Goal: Task Accomplishment & Management: Complete application form

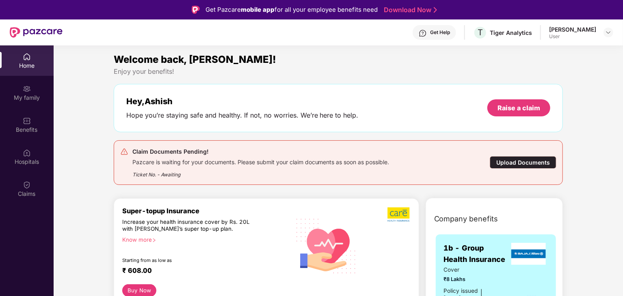
click at [539, 164] on div "Upload Documents" at bounding box center [523, 162] width 67 height 13
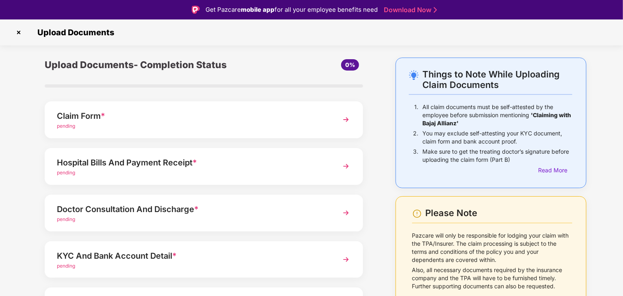
click at [344, 122] on img at bounding box center [346, 119] width 15 height 15
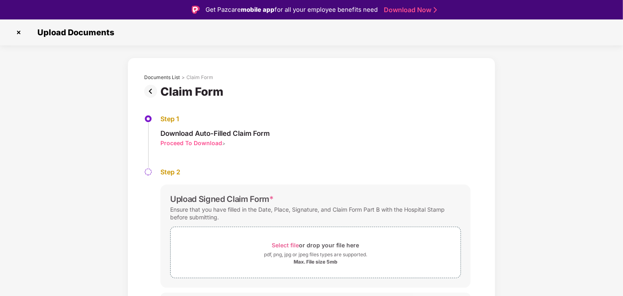
click at [188, 142] on div "Proceed To Download" at bounding box center [191, 143] width 62 height 8
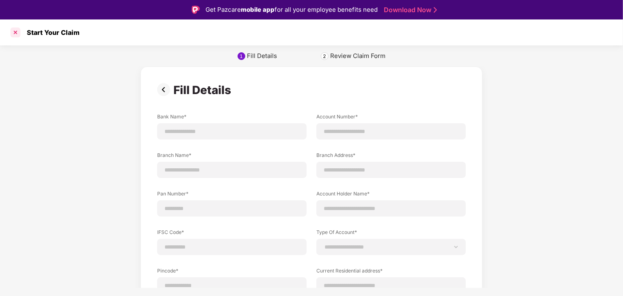
click at [14, 30] on div at bounding box center [15, 32] width 13 height 13
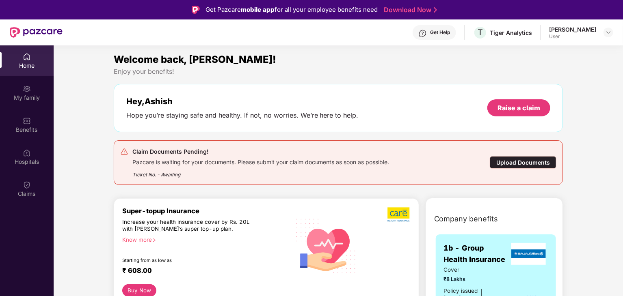
click at [507, 163] on div "Upload Documents" at bounding box center [523, 162] width 67 height 13
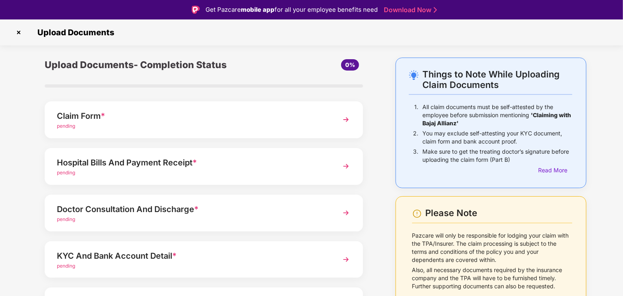
click at [331, 120] on div "Claim Form * pending" at bounding box center [204, 119] width 318 height 37
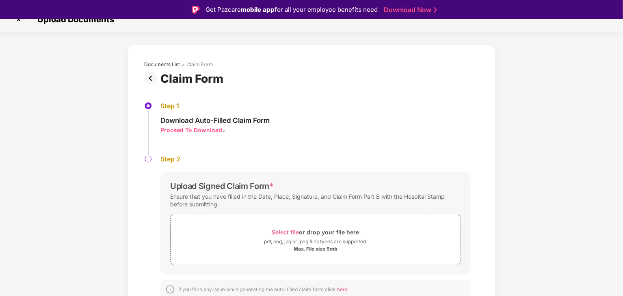
scroll to position [17, 0]
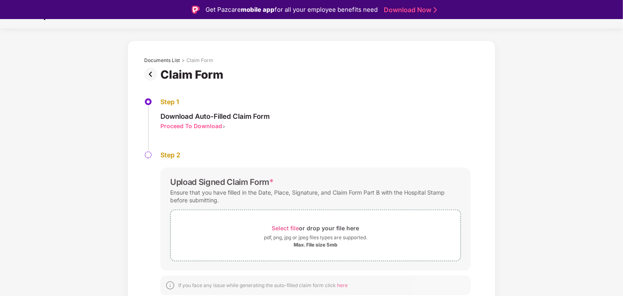
click at [346, 285] on span "here" at bounding box center [342, 286] width 11 height 6
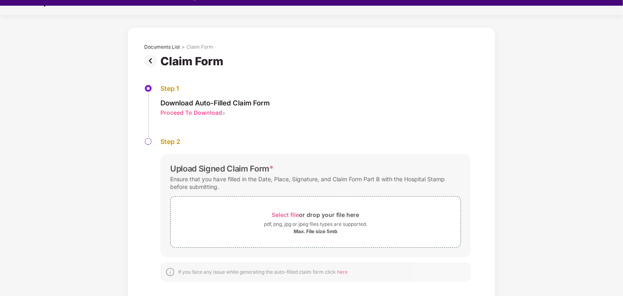
scroll to position [19, 0]
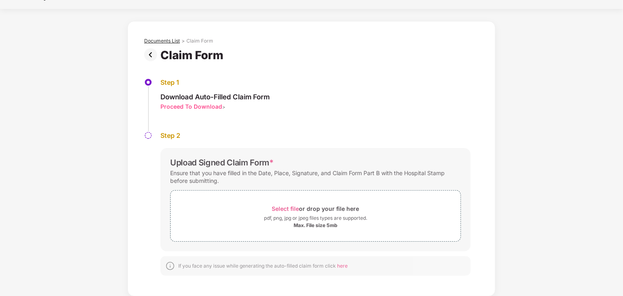
click at [156, 39] on div "Documents List" at bounding box center [162, 41] width 36 height 6
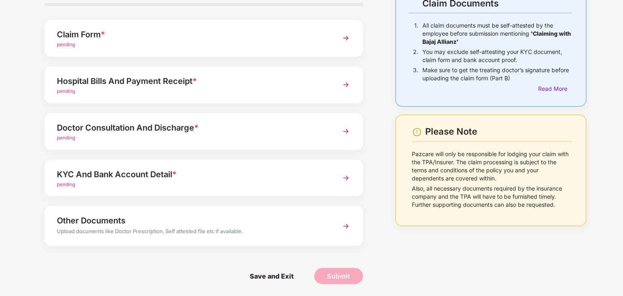
scroll to position [63, 0]
click at [341, 177] on img at bounding box center [346, 178] width 15 height 15
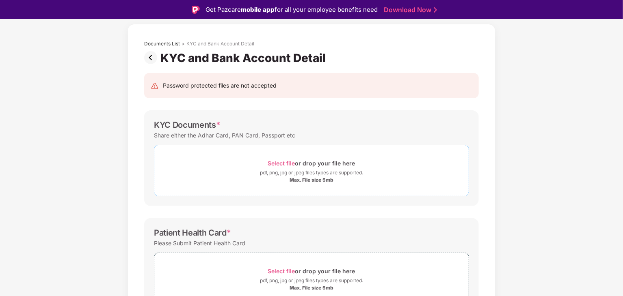
scroll to position [0, 0]
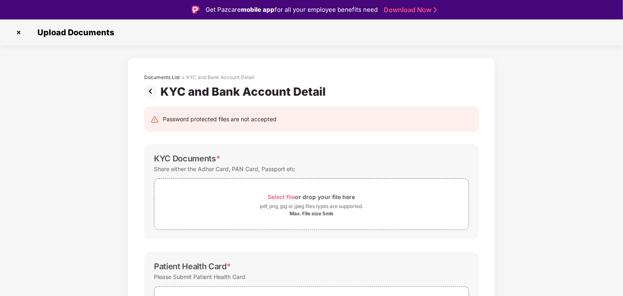
click at [152, 88] on img at bounding box center [152, 91] width 16 height 13
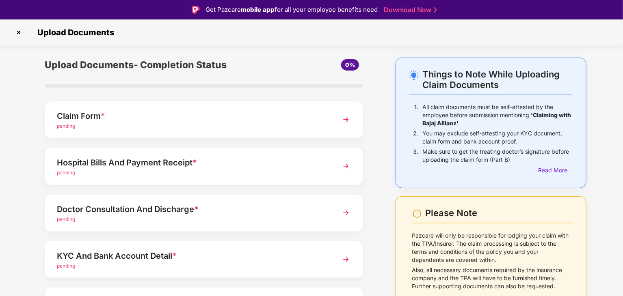
click at [163, 217] on div "pending" at bounding box center [191, 220] width 269 height 8
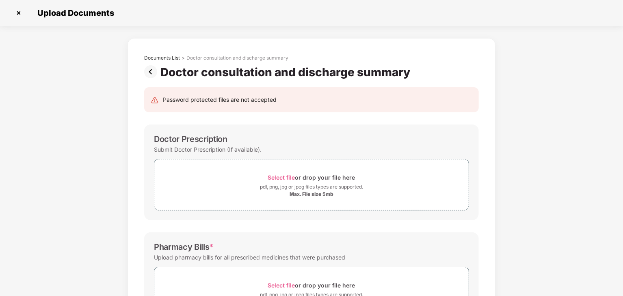
click at [153, 71] on img at bounding box center [152, 71] width 16 height 13
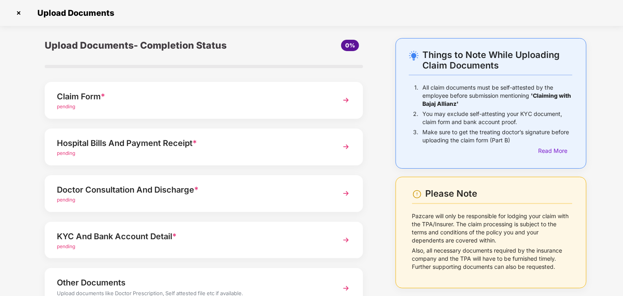
click at [161, 142] on div "Hospital Bills And Payment Receipt *" at bounding box center [191, 143] width 269 height 13
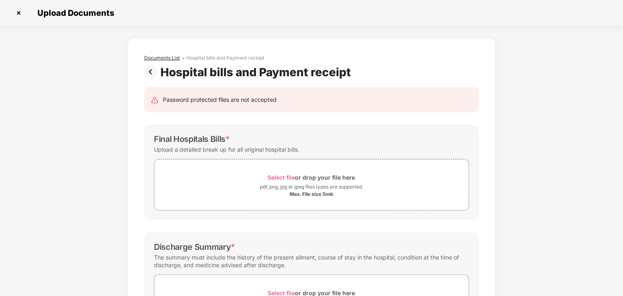
click at [171, 59] on div "Documents List" at bounding box center [162, 58] width 36 height 6
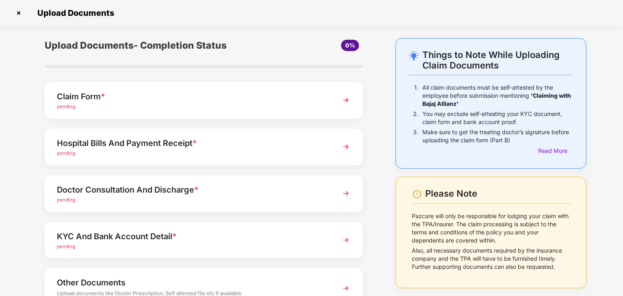
click at [345, 97] on img at bounding box center [346, 100] width 15 height 15
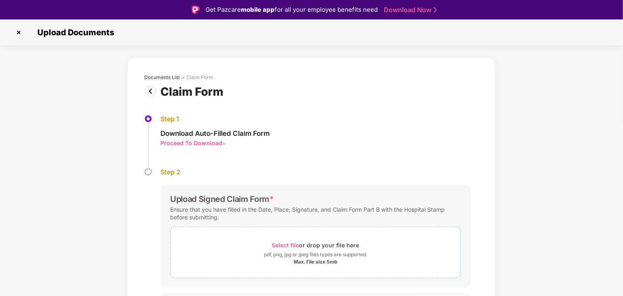
click at [287, 244] on span "Select file" at bounding box center [285, 245] width 27 height 7
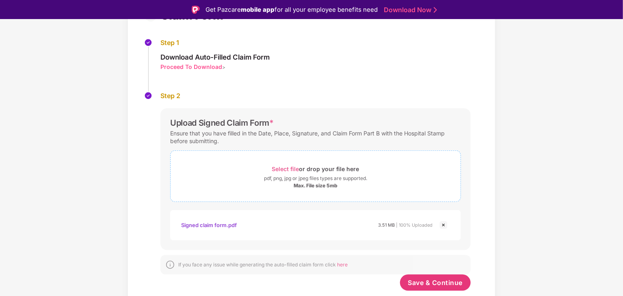
scroll to position [19, 0]
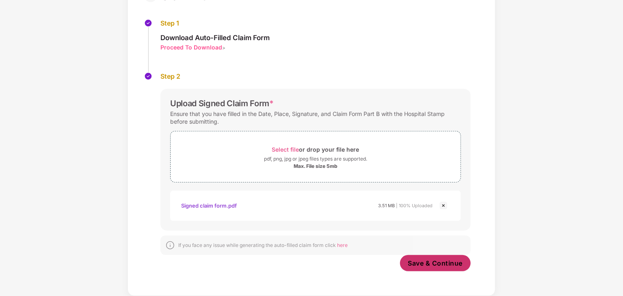
click at [440, 263] on span "Save & Continue" at bounding box center [435, 263] width 55 height 9
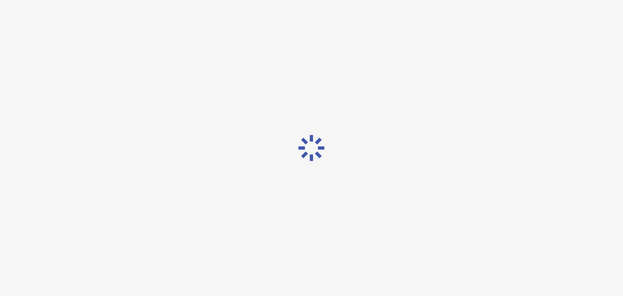
scroll to position [0, 0]
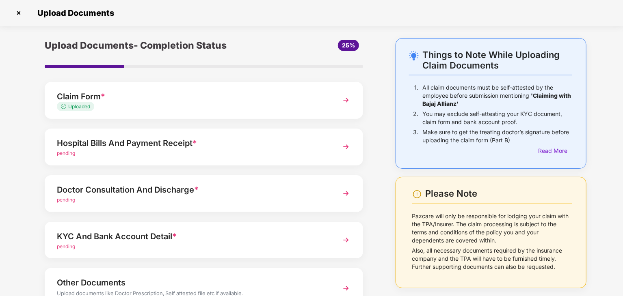
click at [175, 150] on div "pending" at bounding box center [191, 154] width 269 height 8
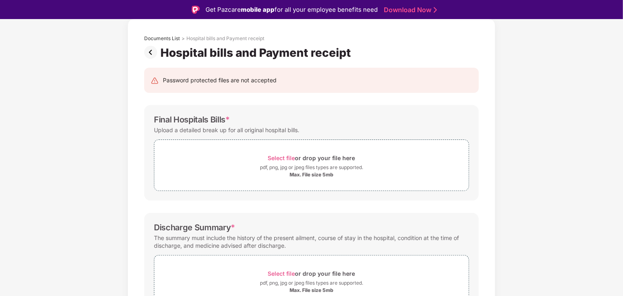
scroll to position [81, 0]
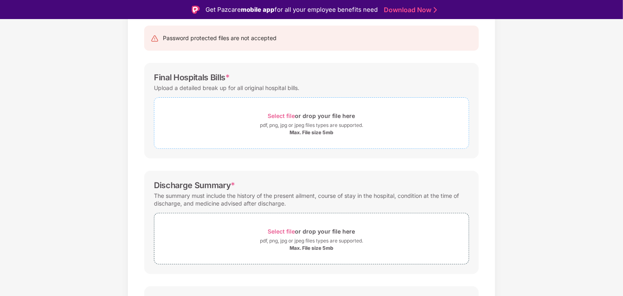
click at [313, 131] on div "Max. File size 5mb" at bounding box center [311, 133] width 44 height 6
click at [294, 114] on span "Select file" at bounding box center [281, 115] width 27 height 7
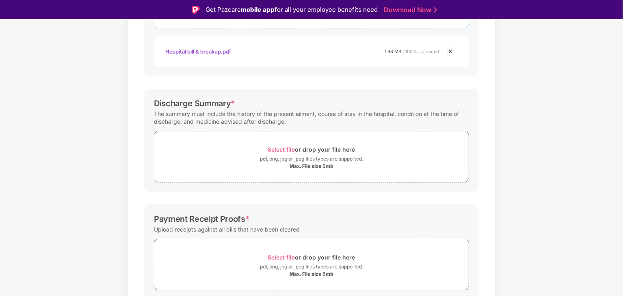
scroll to position [203, 0]
click at [296, 153] on div "Select file or drop your file here" at bounding box center [311, 148] width 87 height 11
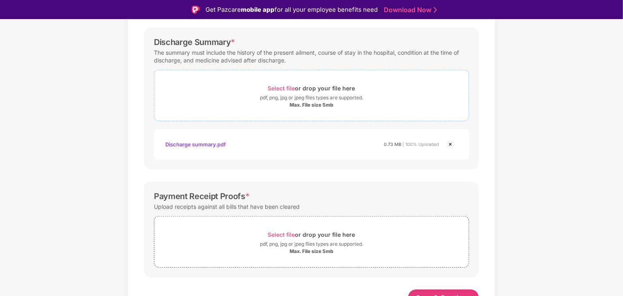
scroll to position [273, 0]
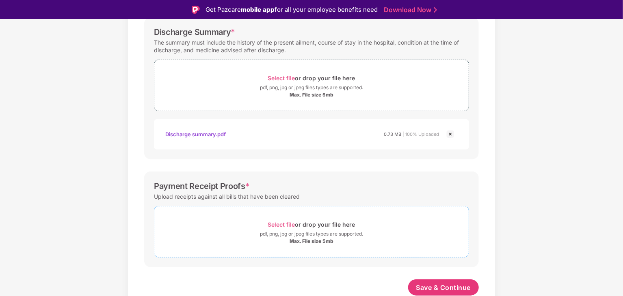
click at [279, 225] on span "Select file" at bounding box center [281, 224] width 27 height 7
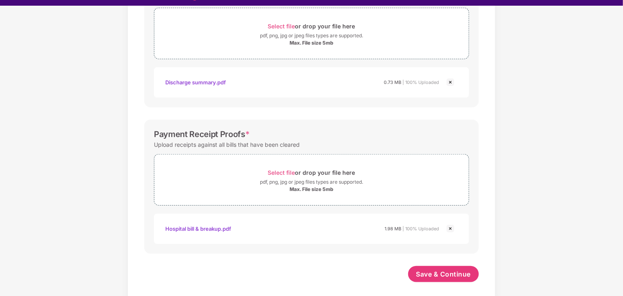
scroll to position [19, 0]
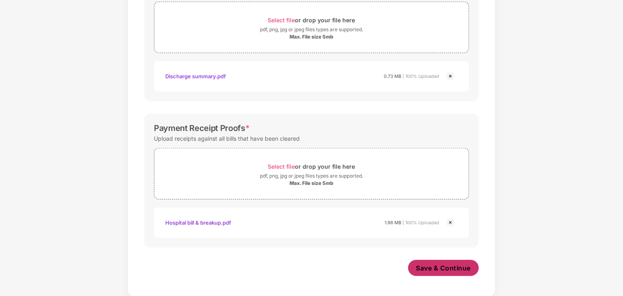
click at [437, 267] on span "Save & Continue" at bounding box center [443, 268] width 55 height 9
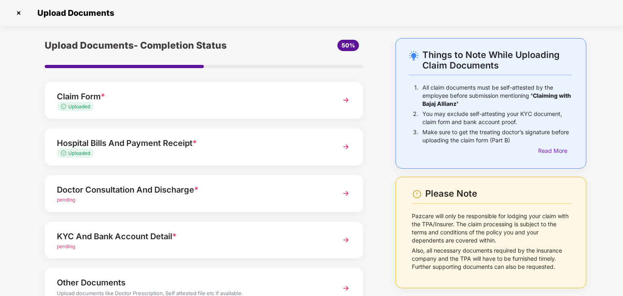
click at [173, 193] on div "Doctor Consultation And Discharge *" at bounding box center [191, 189] width 269 height 13
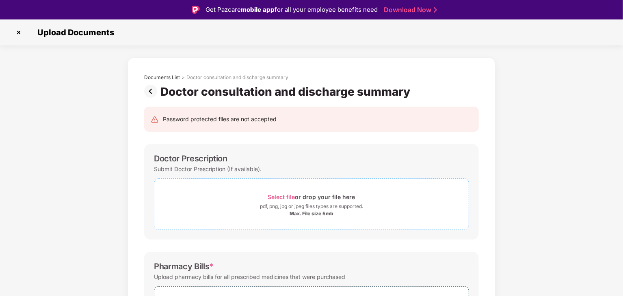
click at [283, 197] on span "Select file" at bounding box center [281, 197] width 27 height 7
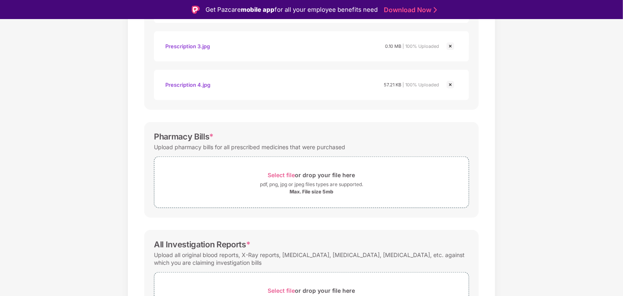
scroll to position [351, 0]
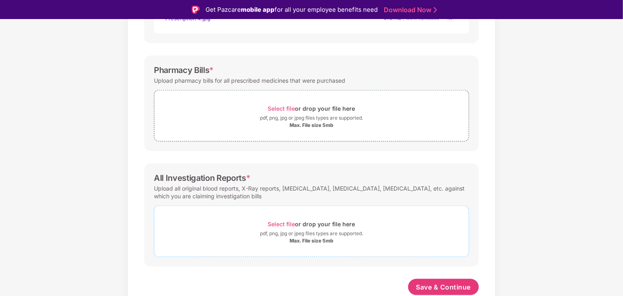
click at [276, 223] on span "Select file" at bounding box center [281, 224] width 27 height 7
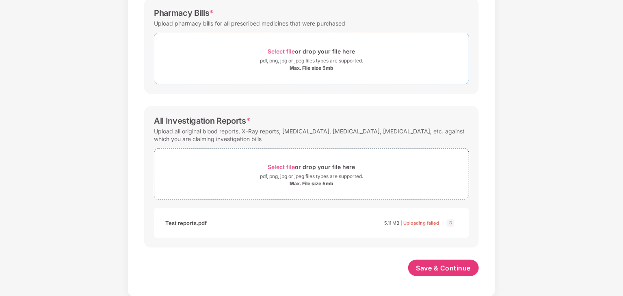
scroll to position [348, 0]
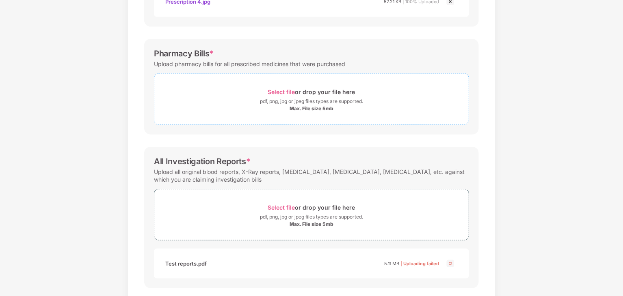
click at [284, 92] on span "Select file" at bounding box center [281, 92] width 27 height 7
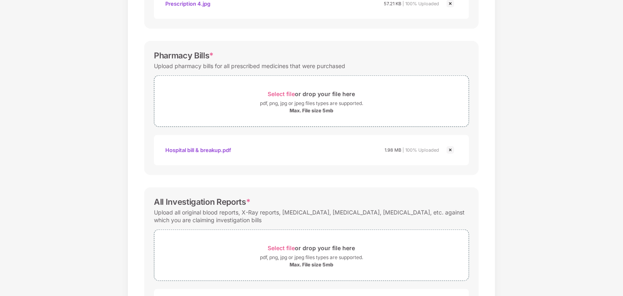
scroll to position [427, 0]
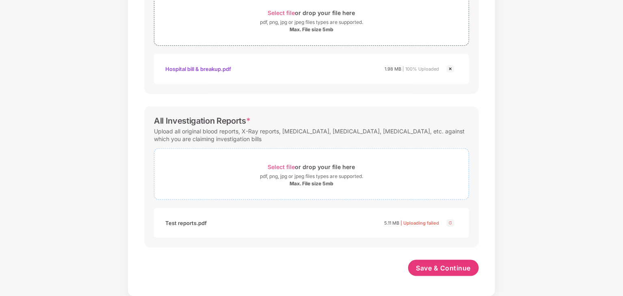
click at [278, 167] on span "Select file" at bounding box center [281, 167] width 27 height 7
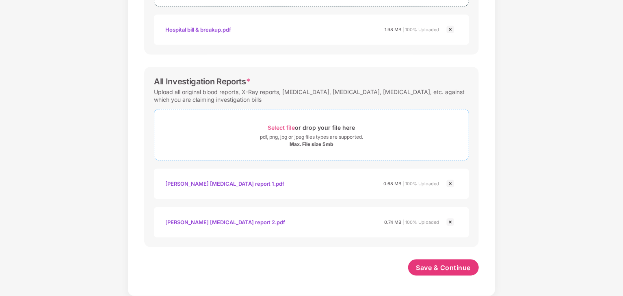
scroll to position [466, 0]
click at [283, 125] on span "Select file" at bounding box center [281, 128] width 27 height 7
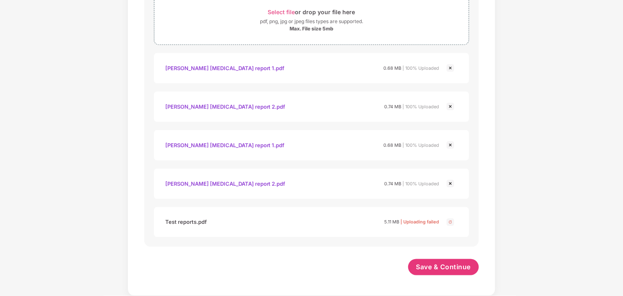
scroll to position [581, 0]
click at [450, 147] on img at bounding box center [450, 146] width 10 height 10
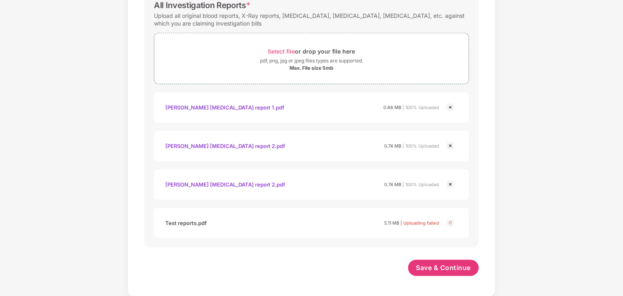
click at [450, 147] on img at bounding box center [450, 146] width 10 height 10
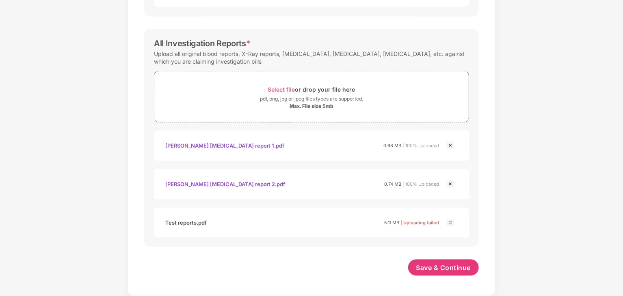
click at [450, 222] on img at bounding box center [450, 223] width 10 height 10
click at [283, 86] on span "Select file" at bounding box center [281, 89] width 27 height 7
click at [451, 222] on img at bounding box center [450, 223] width 10 height 10
click at [447, 144] on img at bounding box center [450, 146] width 10 height 10
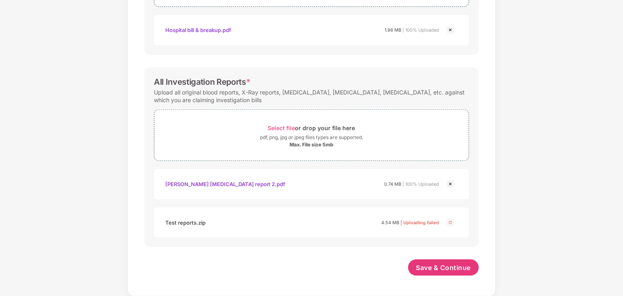
click at [451, 184] on img at bounding box center [450, 184] width 10 height 10
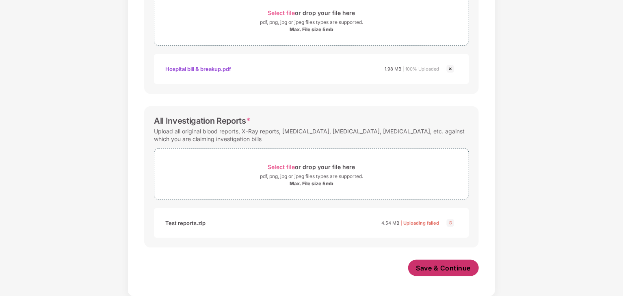
click at [446, 267] on span "Save & Continue" at bounding box center [443, 268] width 55 height 9
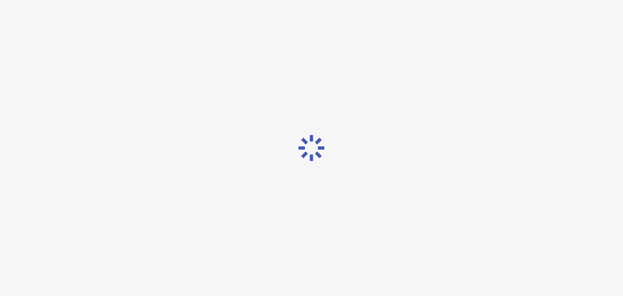
scroll to position [0, 0]
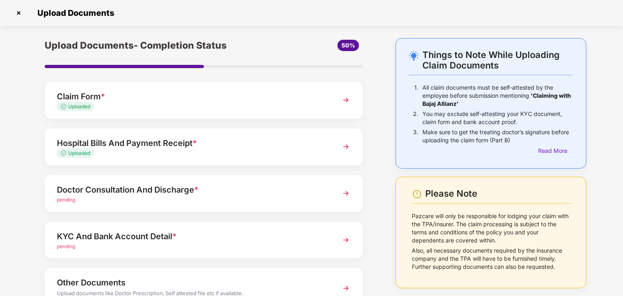
click at [123, 154] on div "Uploaded" at bounding box center [191, 154] width 269 height 8
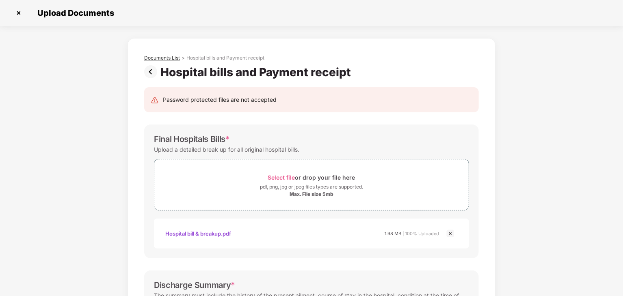
click at [164, 58] on div "Documents List" at bounding box center [162, 58] width 36 height 6
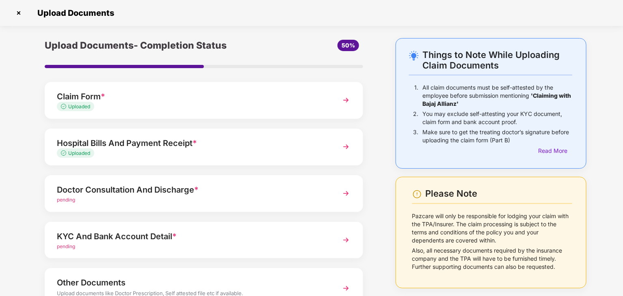
click at [107, 194] on div "Doctor Consultation And Discharge *" at bounding box center [191, 189] width 269 height 13
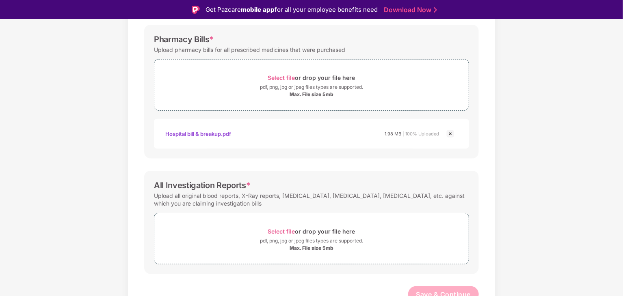
scroll to position [387, 0]
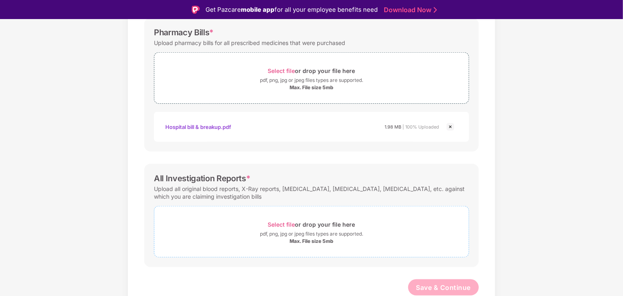
click at [283, 219] on div "Select file or drop your file here" at bounding box center [311, 224] width 87 height 11
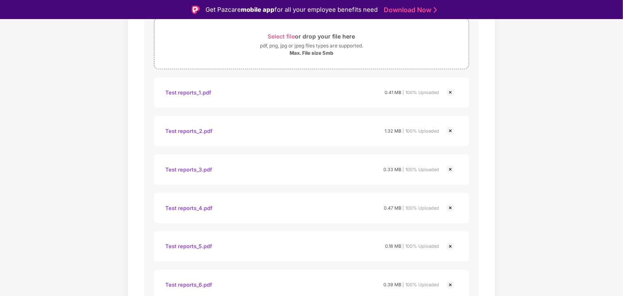
scroll to position [487, 0]
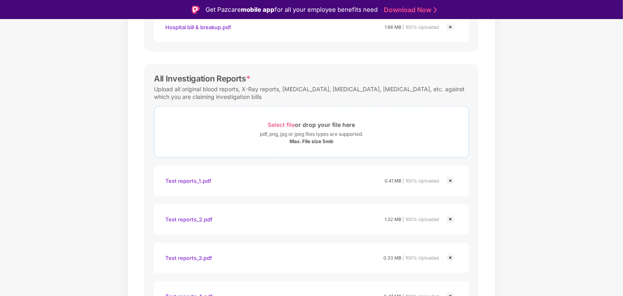
click at [278, 125] on span "Select file" at bounding box center [281, 124] width 27 height 7
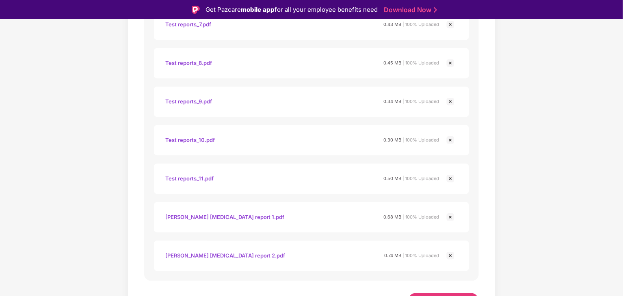
scroll to position [888, 0]
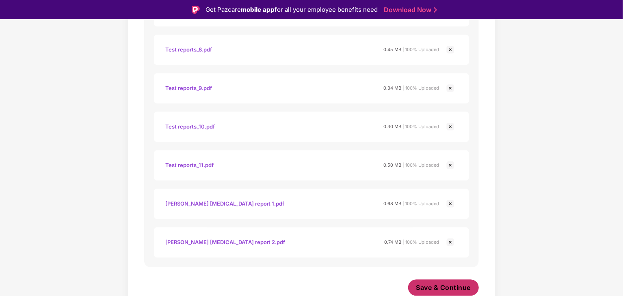
click at [432, 284] on span "Save & Continue" at bounding box center [443, 287] width 55 height 9
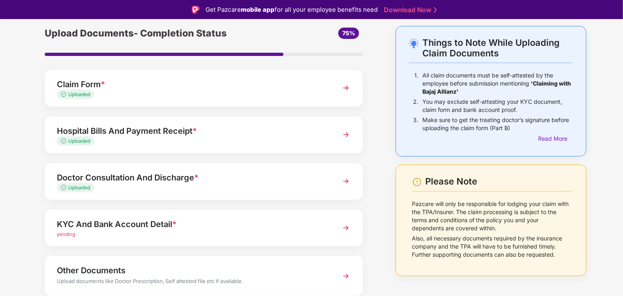
scroll to position [63, 0]
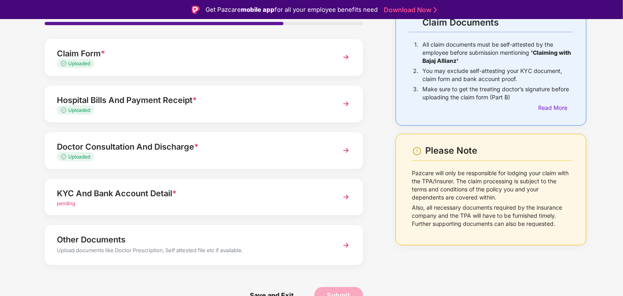
click at [114, 194] on div "KYC And Bank Account Detail *" at bounding box center [191, 193] width 269 height 13
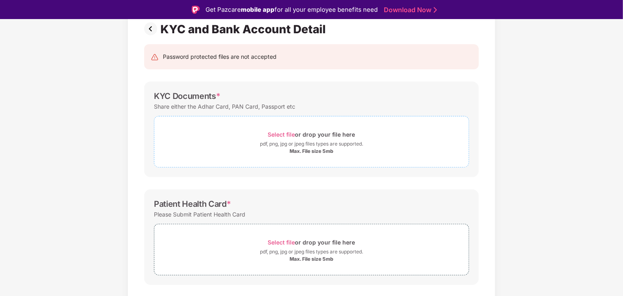
click at [281, 133] on span "Select file" at bounding box center [281, 134] width 27 height 7
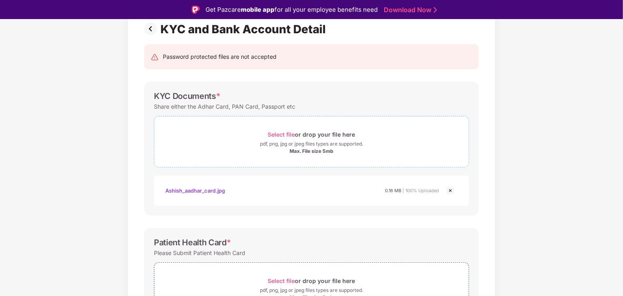
click at [282, 132] on span "Select file" at bounding box center [281, 134] width 27 height 7
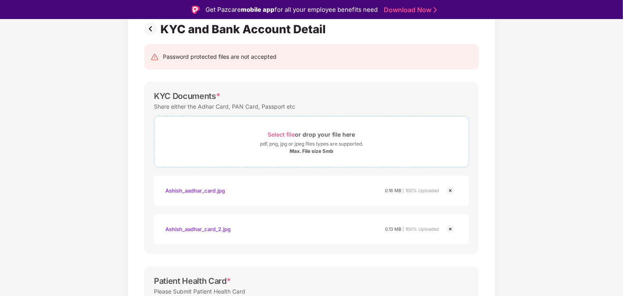
click at [281, 132] on span "Select file" at bounding box center [281, 134] width 27 height 7
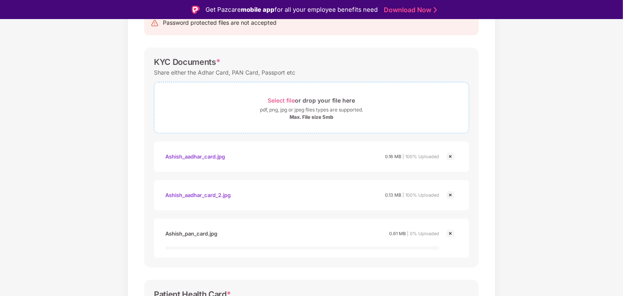
scroll to position [144, 0]
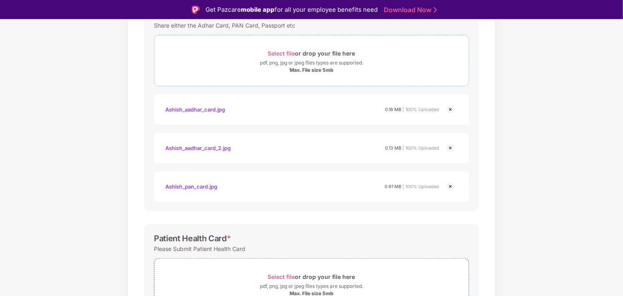
click at [280, 53] on span "Select file" at bounding box center [281, 53] width 27 height 7
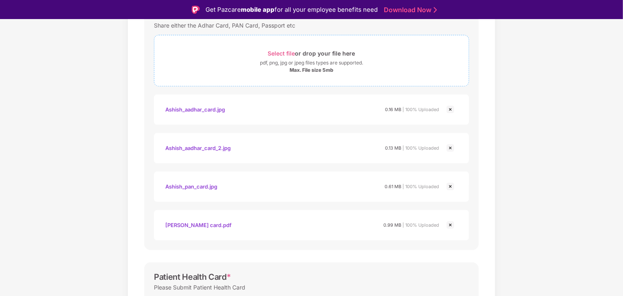
click at [286, 53] on span "Select file" at bounding box center [281, 53] width 27 height 7
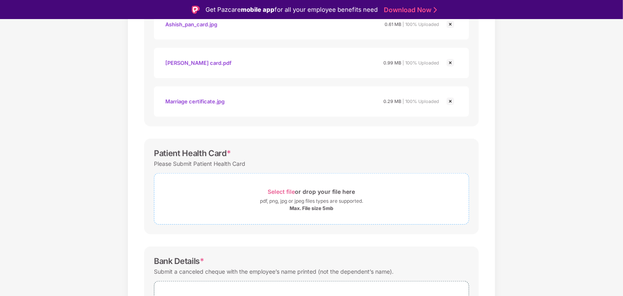
scroll to position [382, 0]
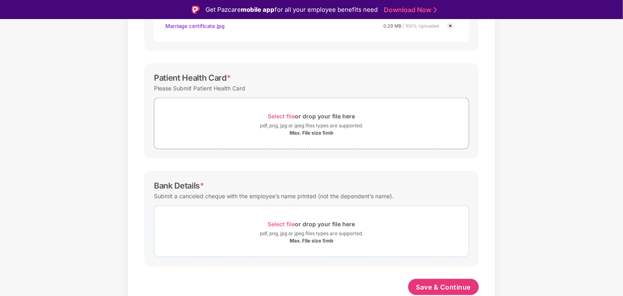
click at [281, 222] on span "Select file" at bounding box center [281, 224] width 27 height 7
click at [283, 114] on span "Select file" at bounding box center [281, 116] width 27 height 7
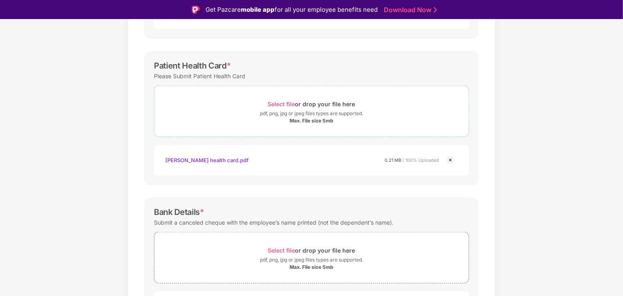
scroll to position [458, 0]
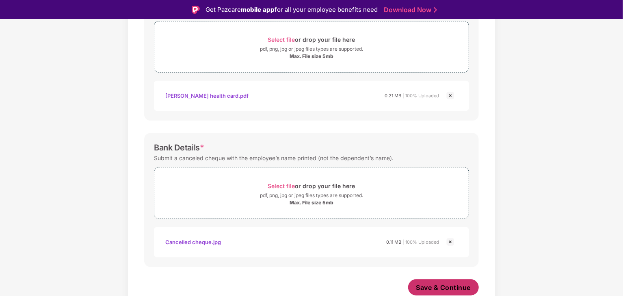
click at [436, 285] on span "Save & Continue" at bounding box center [443, 287] width 55 height 9
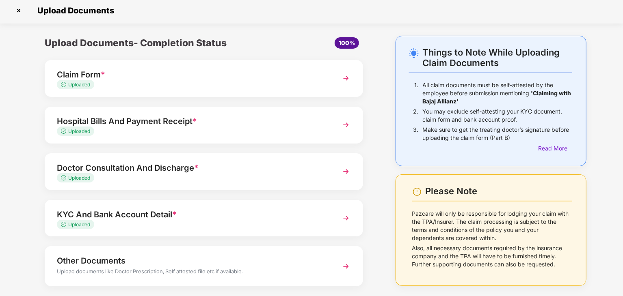
scroll to position [43, 0]
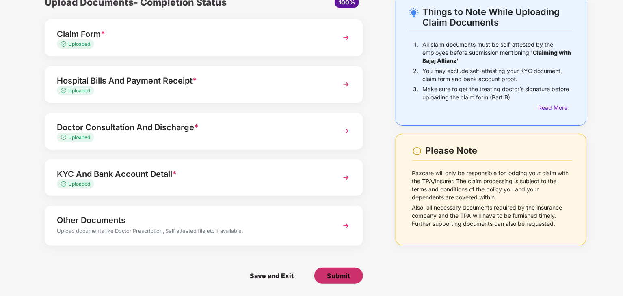
click at [337, 272] on span "Submit" at bounding box center [338, 276] width 23 height 9
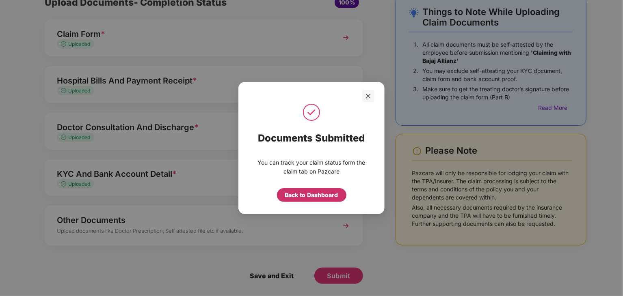
click at [328, 196] on div "Back to Dashboard" at bounding box center [311, 195] width 53 height 9
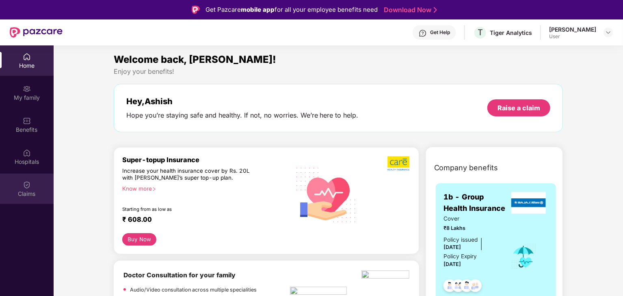
click at [26, 194] on div "Claims" at bounding box center [27, 194] width 54 height 8
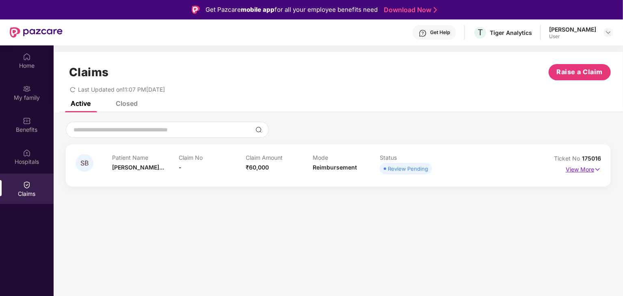
click at [594, 172] on img at bounding box center [597, 169] width 7 height 9
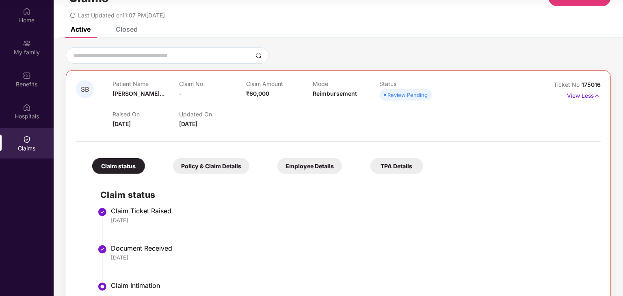
scroll to position [55, 0]
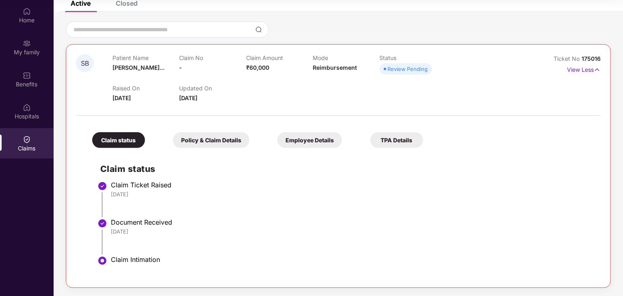
click at [213, 141] on div "Policy & Claim Details" at bounding box center [211, 140] width 76 height 16
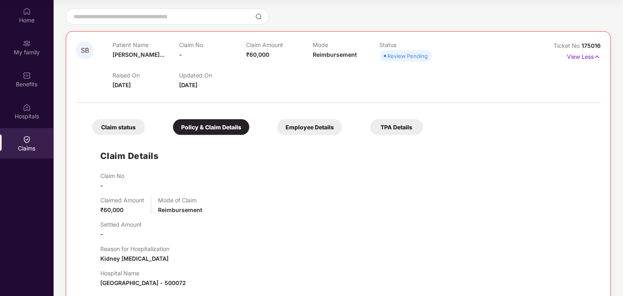
scroll to position [1, 0]
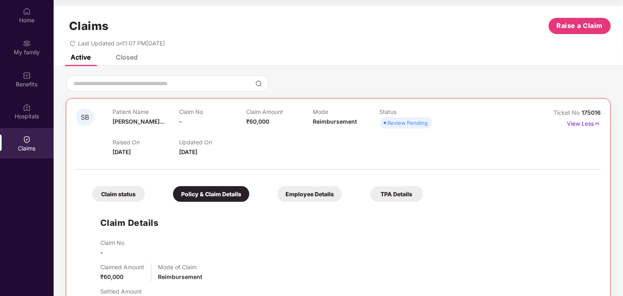
click at [316, 198] on div "Employee Details" at bounding box center [309, 194] width 65 height 16
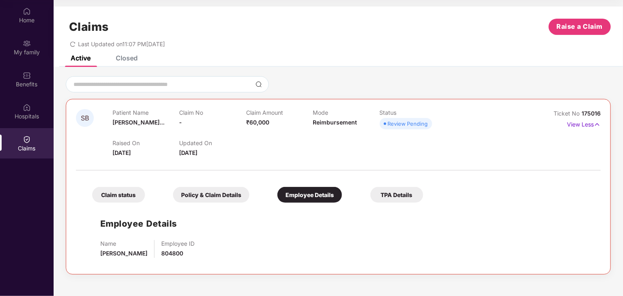
scroll to position [0, 0]
click at [402, 196] on div "TPA Details" at bounding box center [396, 195] width 53 height 16
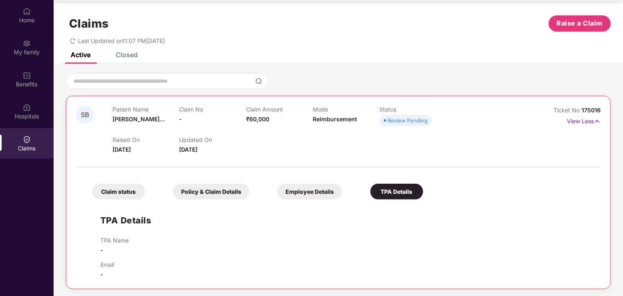
scroll to position [4, 0]
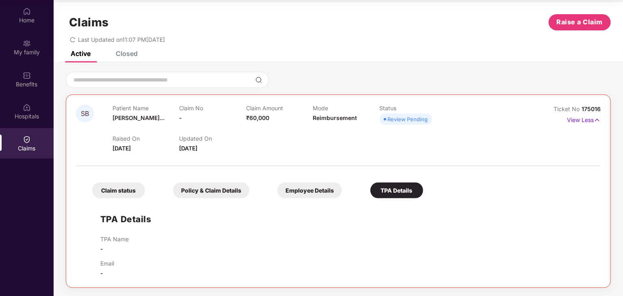
click at [114, 189] on div "Claim status" at bounding box center [118, 191] width 53 height 16
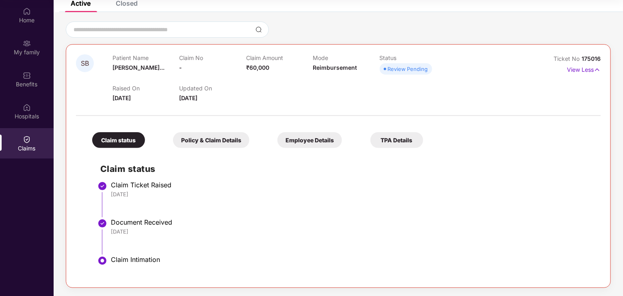
scroll to position [0, 0]
